Goal: Task Accomplishment & Management: Use online tool/utility

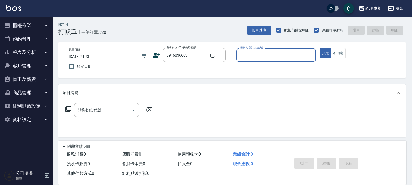
type input "顏嘉良/0916836603/"
click at [320, 48] on button "指定" at bounding box center [325, 53] width 11 height 10
type input "Lance-02"
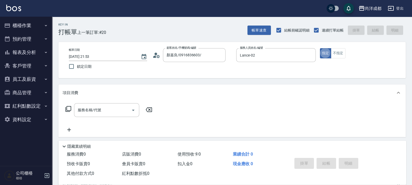
type button "true"
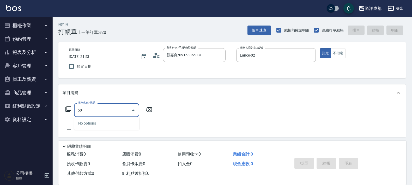
type input "501"
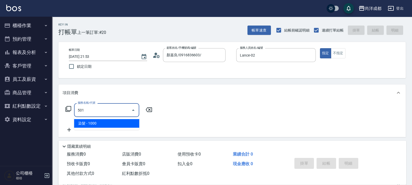
type input "100"
type input "染髮(501)"
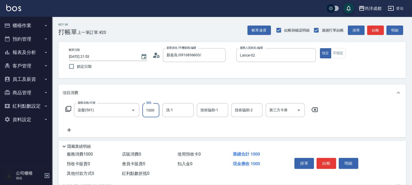
type input "0"
type input "12"
type input "10"
type input "120"
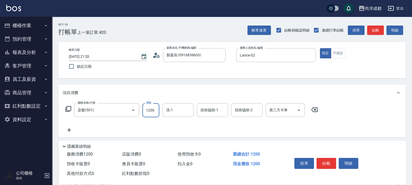
type input "1200"
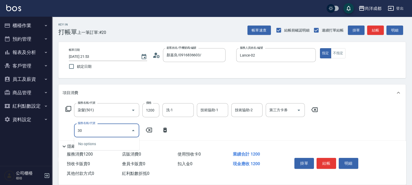
type input "301"
type input "270"
type input "燙髮(301)"
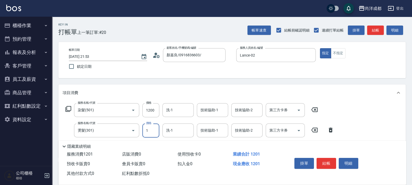
type input "120"
type input "10"
type input "130"
type input "100"
type input "220"
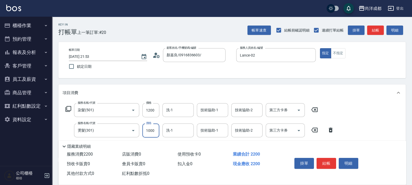
type input "1000"
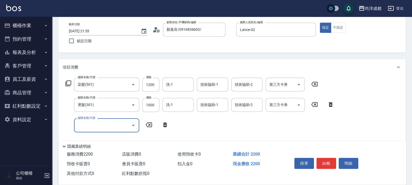
scroll to position [65, 0]
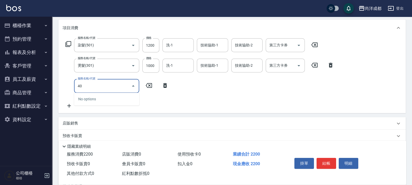
type input "401"
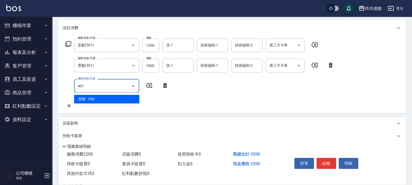
type input "240"
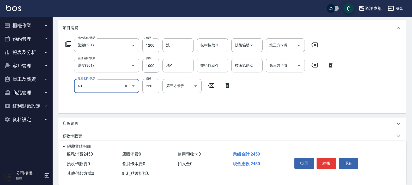
type input "剪髮(401)"
type input "220"
type input "80"
type input "300"
type input "800"
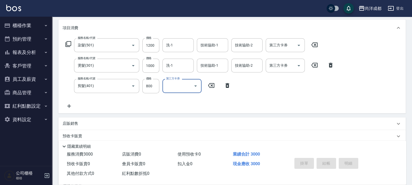
type input "0"
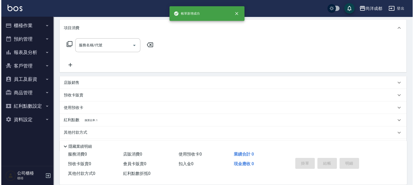
scroll to position [0, 0]
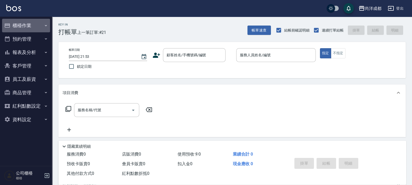
click at [33, 26] on button "櫃檯作業" at bounding box center [26, 26] width 48 height 14
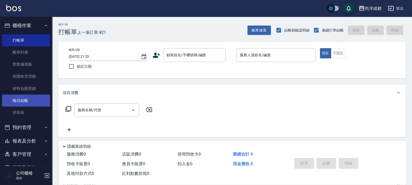
click at [21, 101] on link "每日結帳" at bounding box center [26, 101] width 48 height 12
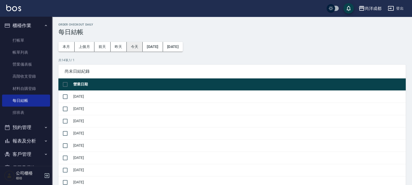
click at [133, 45] on button "今天" at bounding box center [135, 47] width 16 height 10
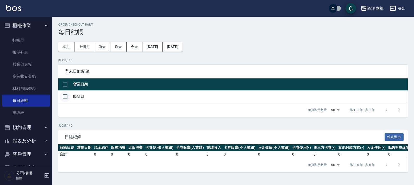
click at [66, 96] on input "checkbox" at bounding box center [65, 96] width 11 height 11
checkbox input "true"
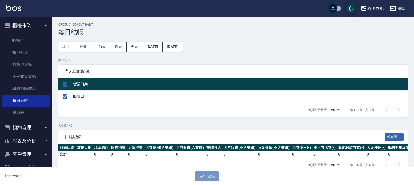
drag, startPoint x: 214, startPoint y: 177, endPoint x: 212, endPoint y: 167, distance: 10.6
click at [214, 176] on button "結帳" at bounding box center [207, 176] width 24 height 10
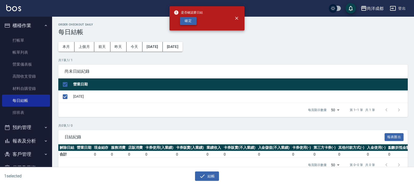
click at [192, 22] on button "確定" at bounding box center [188, 21] width 17 height 8
checkbox input "false"
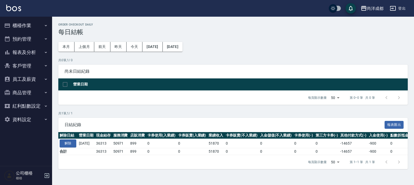
click at [32, 52] on button "報表及分析" at bounding box center [26, 53] width 48 height 14
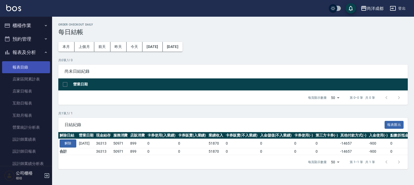
click at [23, 67] on link "報表目錄" at bounding box center [26, 67] width 48 height 12
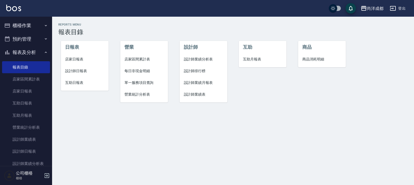
click at [78, 69] on span "設計師日報表" at bounding box center [84, 70] width 39 height 5
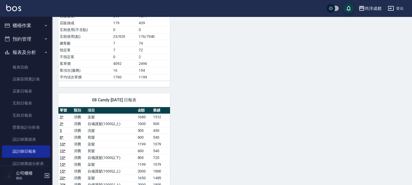
scroll to position [121, 0]
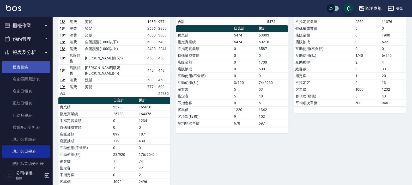
click at [21, 64] on link "報表目錄" at bounding box center [26, 67] width 48 height 12
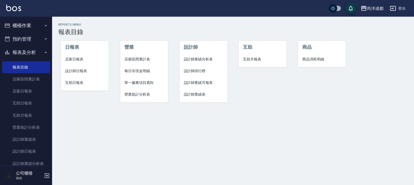
click at [77, 83] on span "互助日報表" at bounding box center [84, 82] width 39 height 5
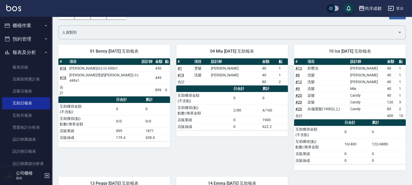
scroll to position [161, 0]
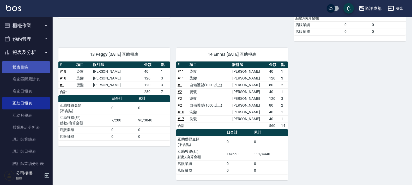
click at [10, 67] on link "報表目錄" at bounding box center [26, 67] width 48 height 12
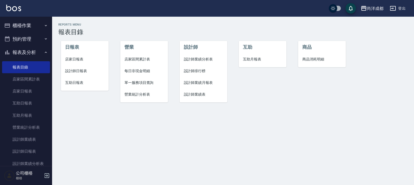
click at [87, 60] on span "店家日報表" at bounding box center [84, 59] width 39 height 5
